Goal: Find specific page/section: Find specific page/section

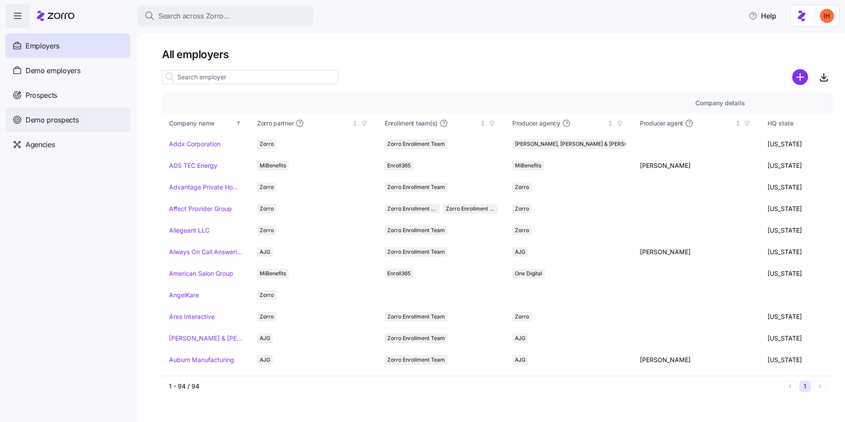
click at [67, 128] on div "Demo prospects" at bounding box center [67, 119] width 125 height 25
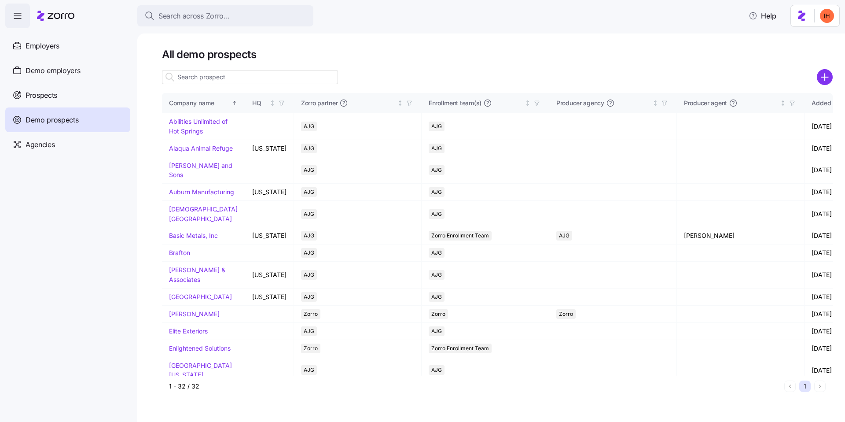
click at [209, 74] on input at bounding box center [250, 77] width 176 height 14
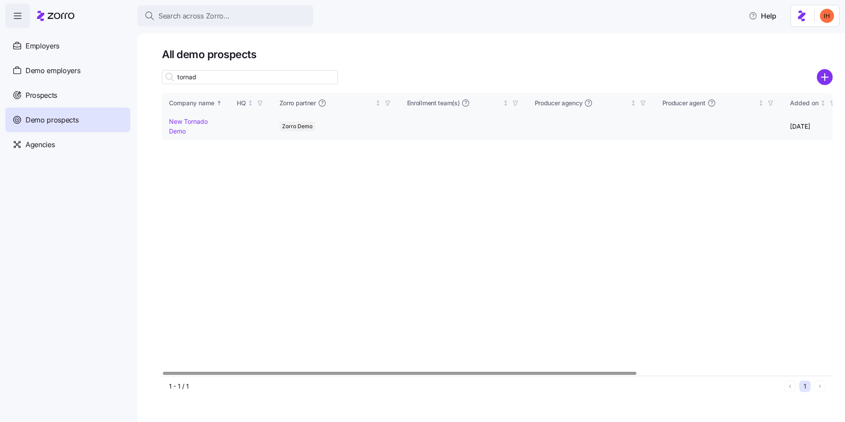
type input "tornad"
click at [194, 119] on link "New Tornado Demo" at bounding box center [188, 126] width 39 height 17
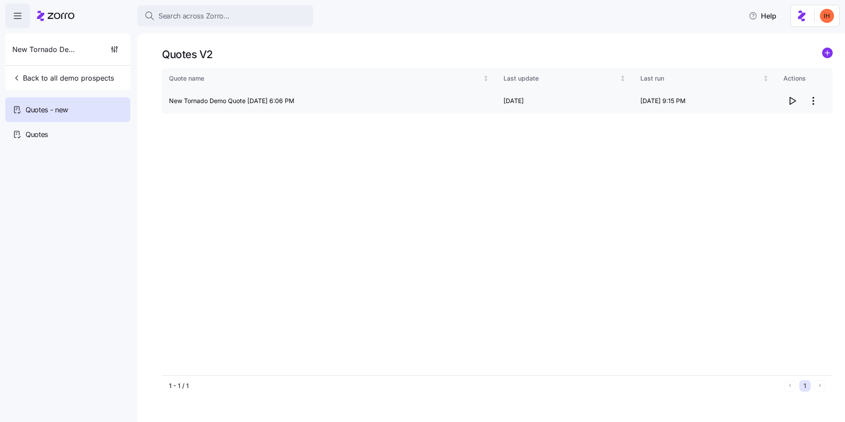
click at [793, 103] on icon "button" at bounding box center [792, 101] width 11 height 11
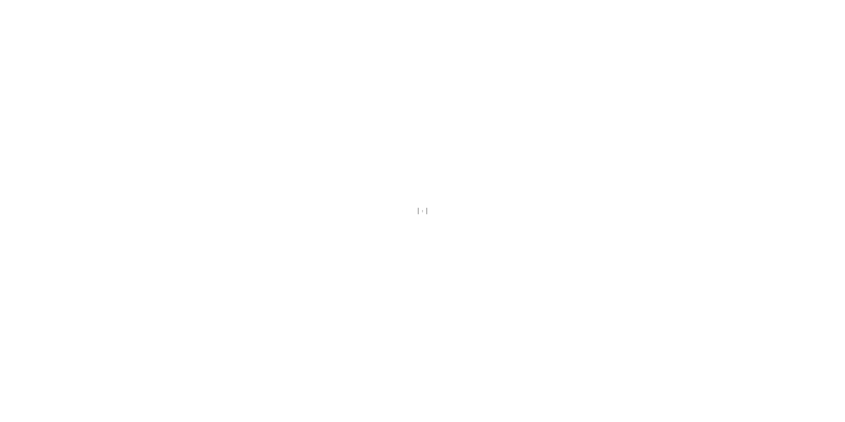
click at [291, 45] on div at bounding box center [422, 211] width 845 height 422
